Goal: Go to known website: Access a specific website the user already knows

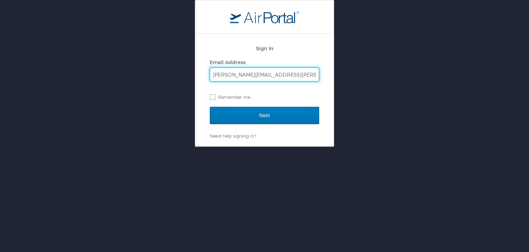
type input "michael.maggipinto@kodatech.com"
click at [210, 107] on input "Next" at bounding box center [264, 115] width 109 height 17
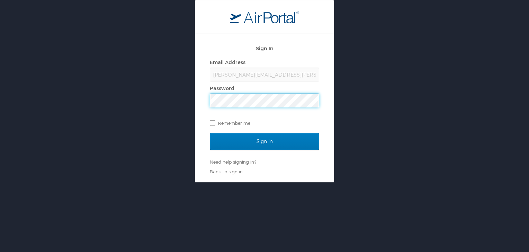
click at [210, 133] on input "Sign In" at bounding box center [264, 141] width 109 height 17
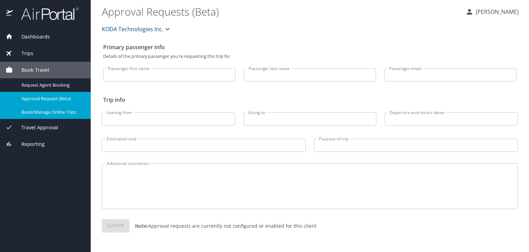
click at [47, 109] on span "Book/Manage Online Trips" at bounding box center [51, 112] width 61 height 7
